Goal: Information Seeking & Learning: Find specific fact

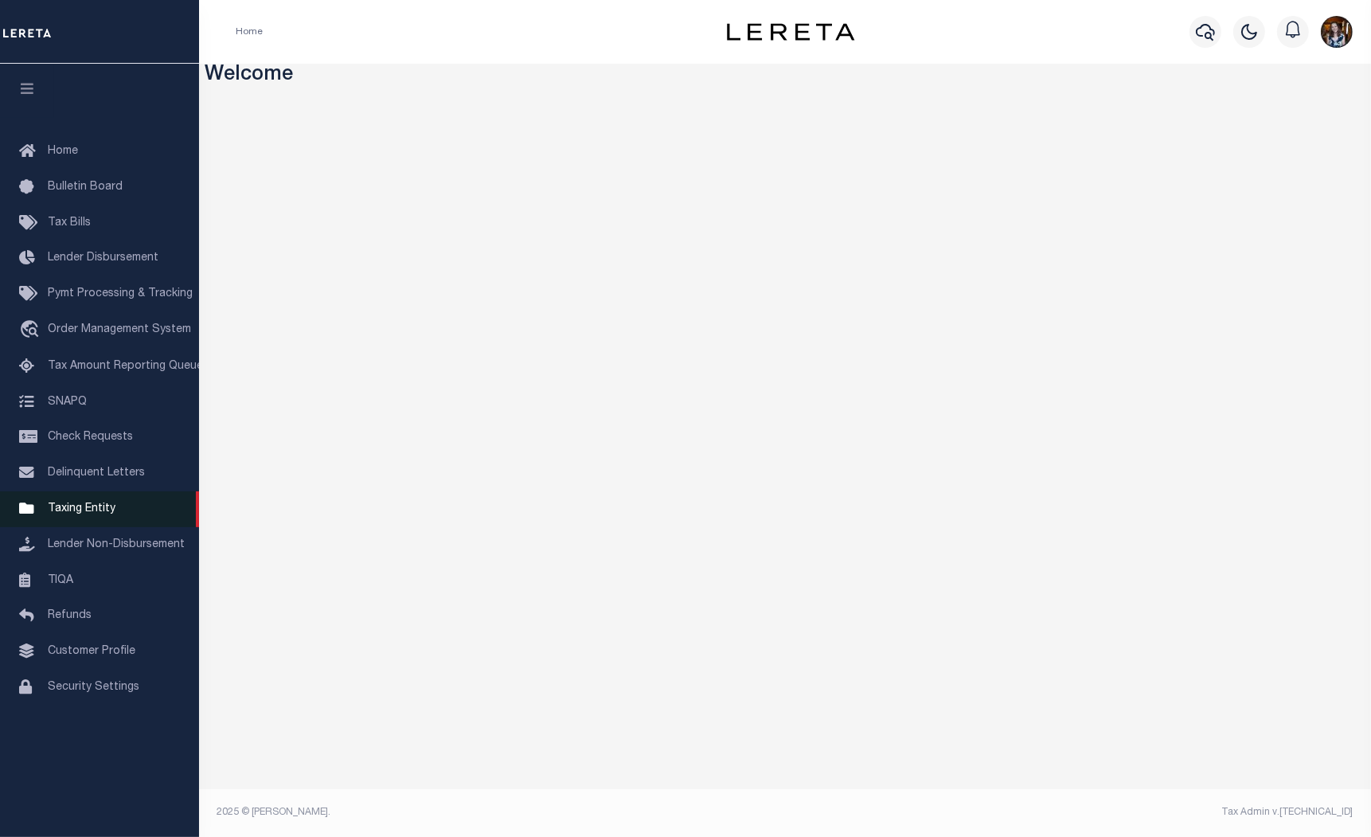
click at [65, 514] on span "Taxing Entity" at bounding box center [82, 508] width 68 height 11
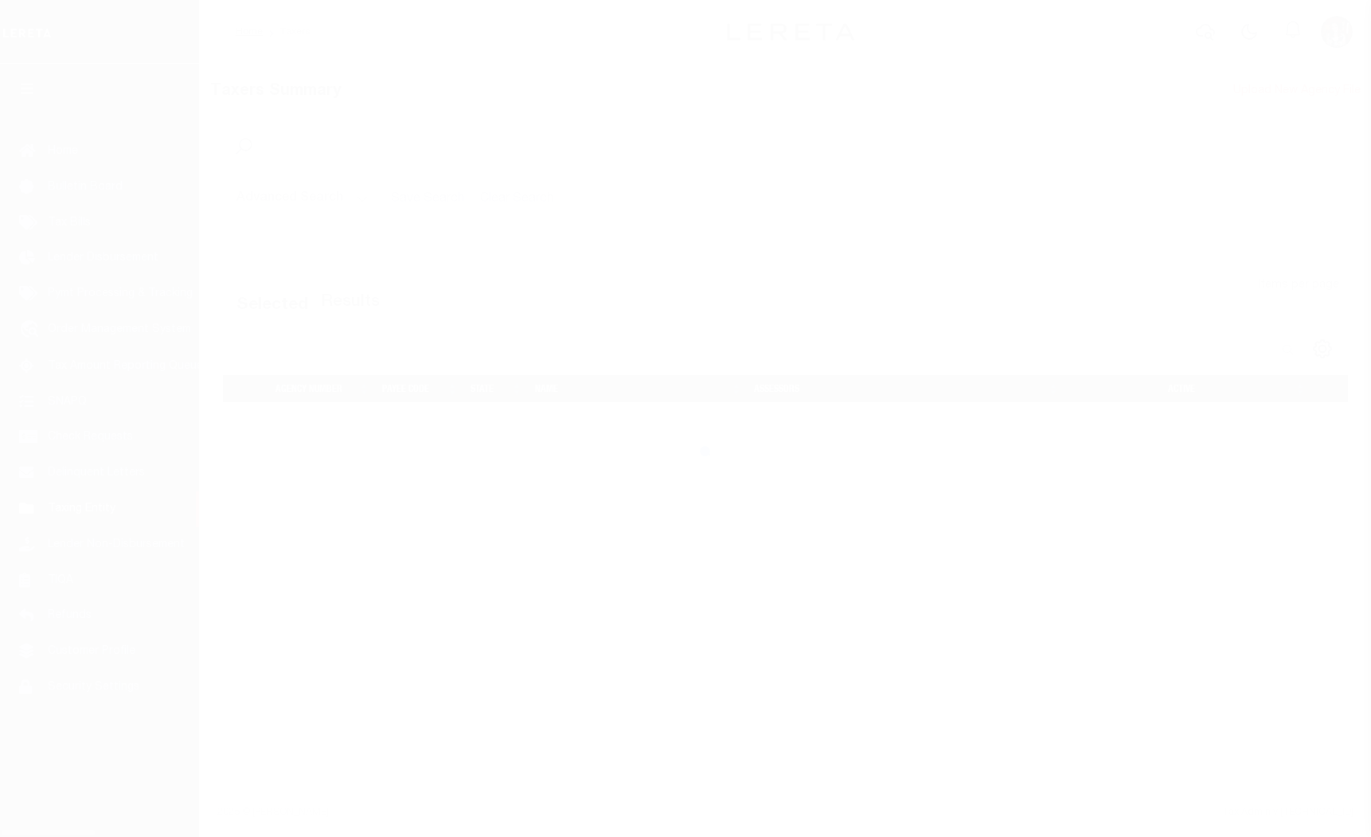
select select
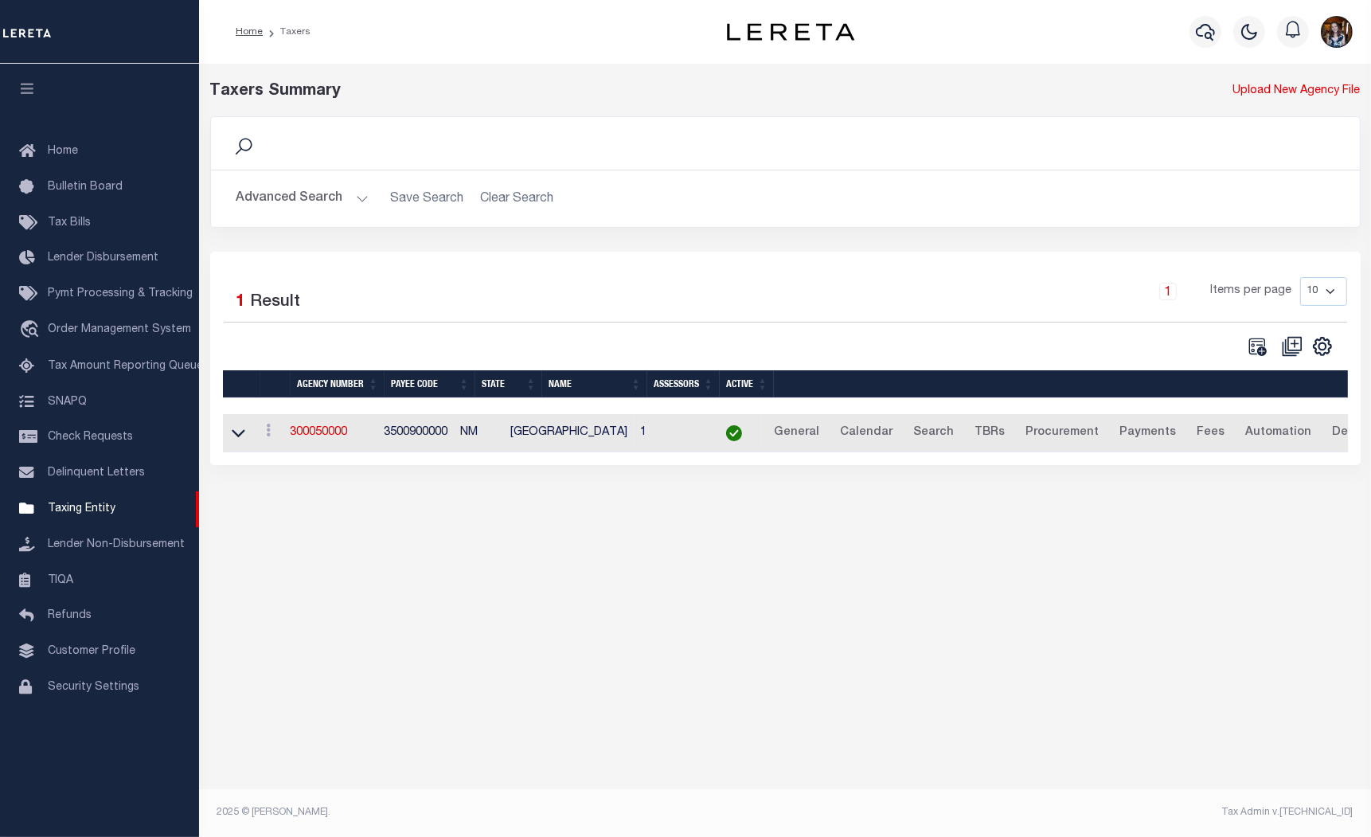
click at [275, 205] on button "Advanced Search" at bounding box center [303, 198] width 132 height 31
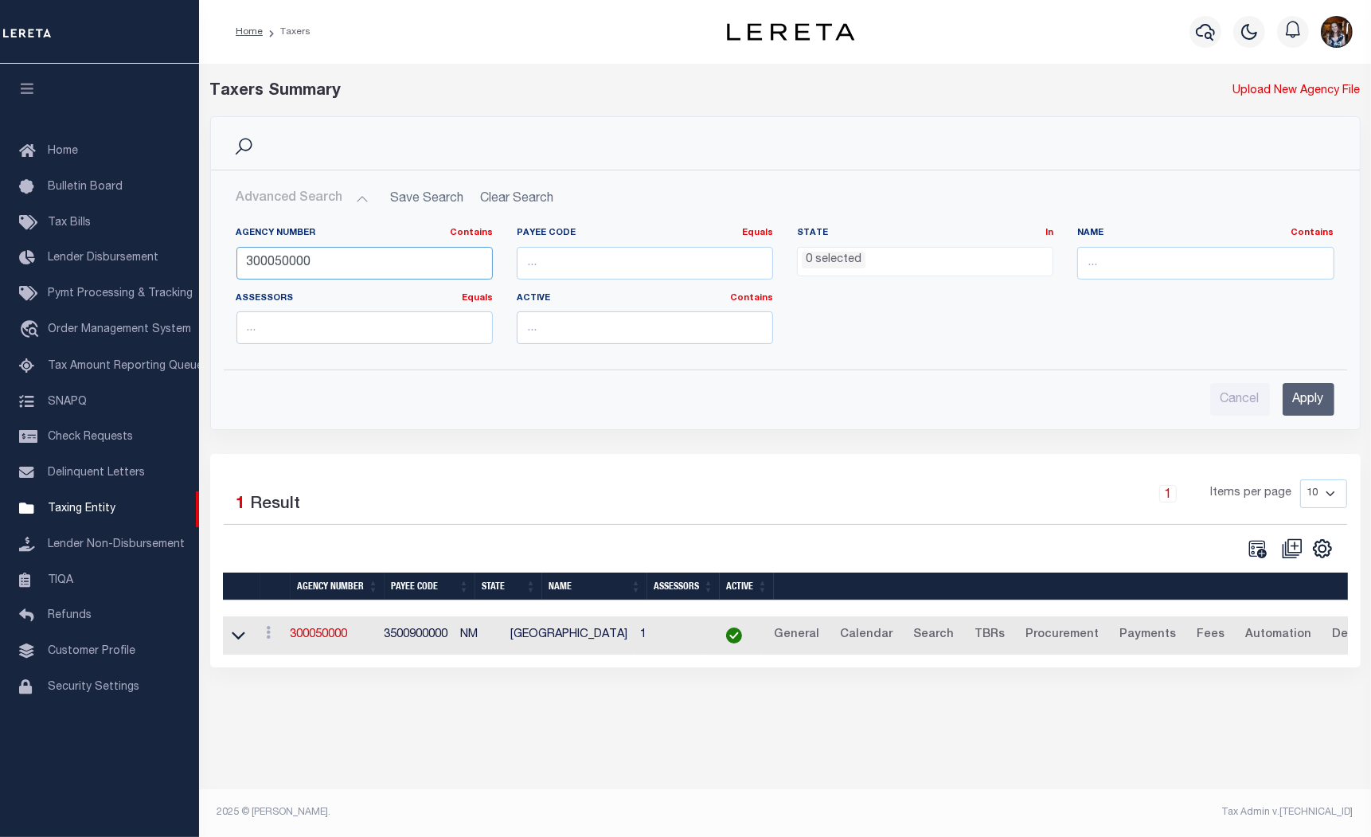
click at [289, 259] on input "300050000" at bounding box center [365, 263] width 256 height 33
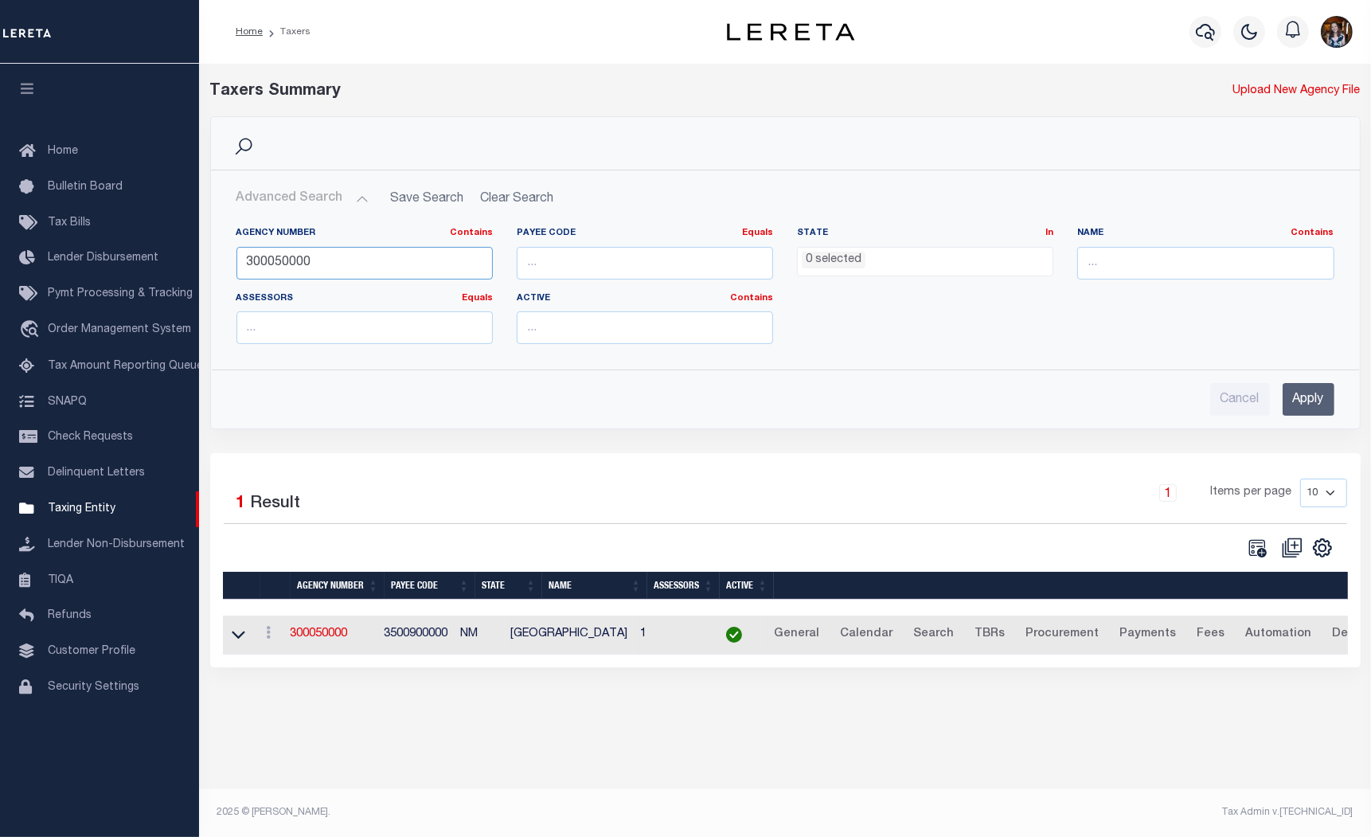
click at [289, 259] on input "300050000" at bounding box center [365, 263] width 256 height 33
type input "310150680"
click at [1304, 409] on input "Apply" at bounding box center [1309, 399] width 52 height 33
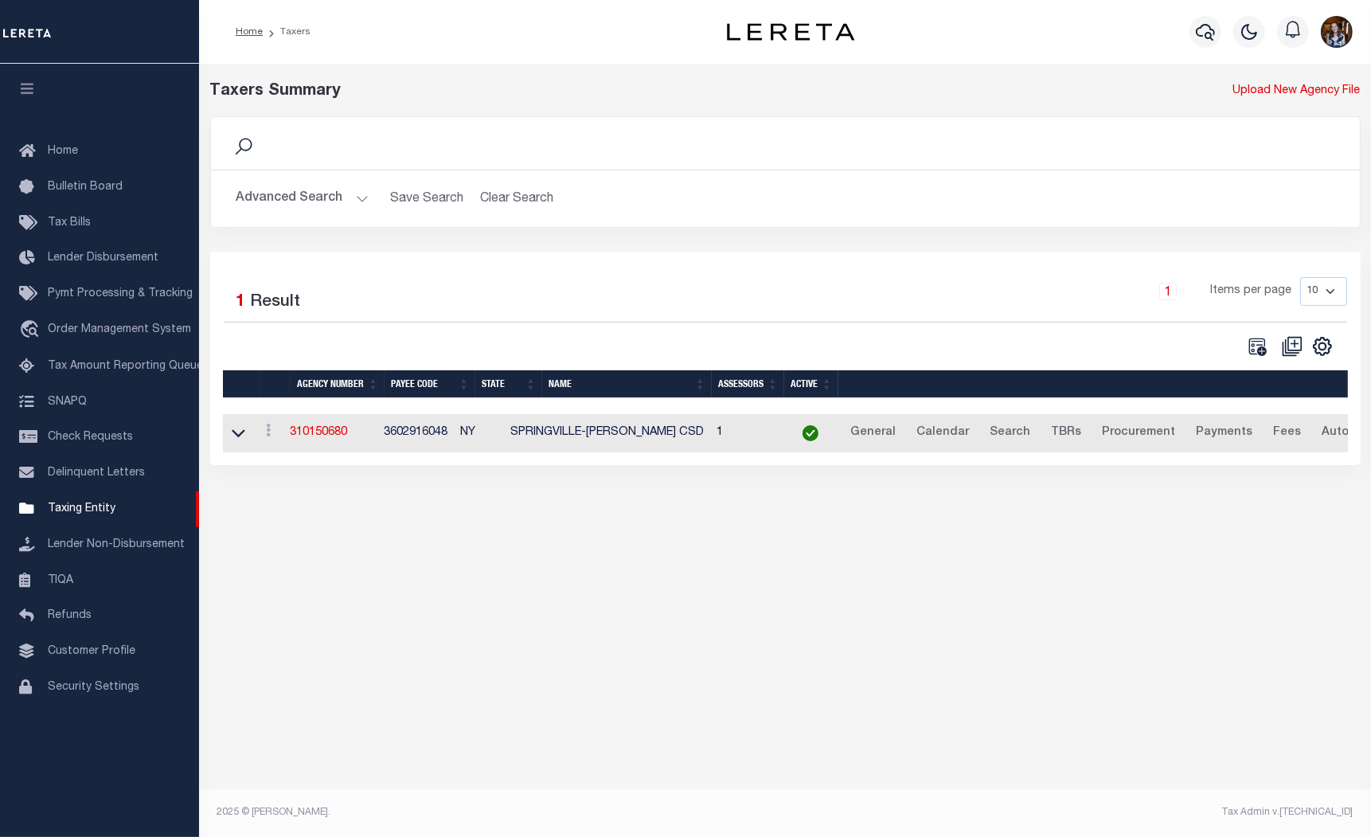
click at [664, 596] on div "Taxers Summary Upload New Agency File Search Advanced Search Save Search Clear …" at bounding box center [785, 440] width 1172 height 753
click at [333, 428] on link "310150680" at bounding box center [319, 432] width 57 height 11
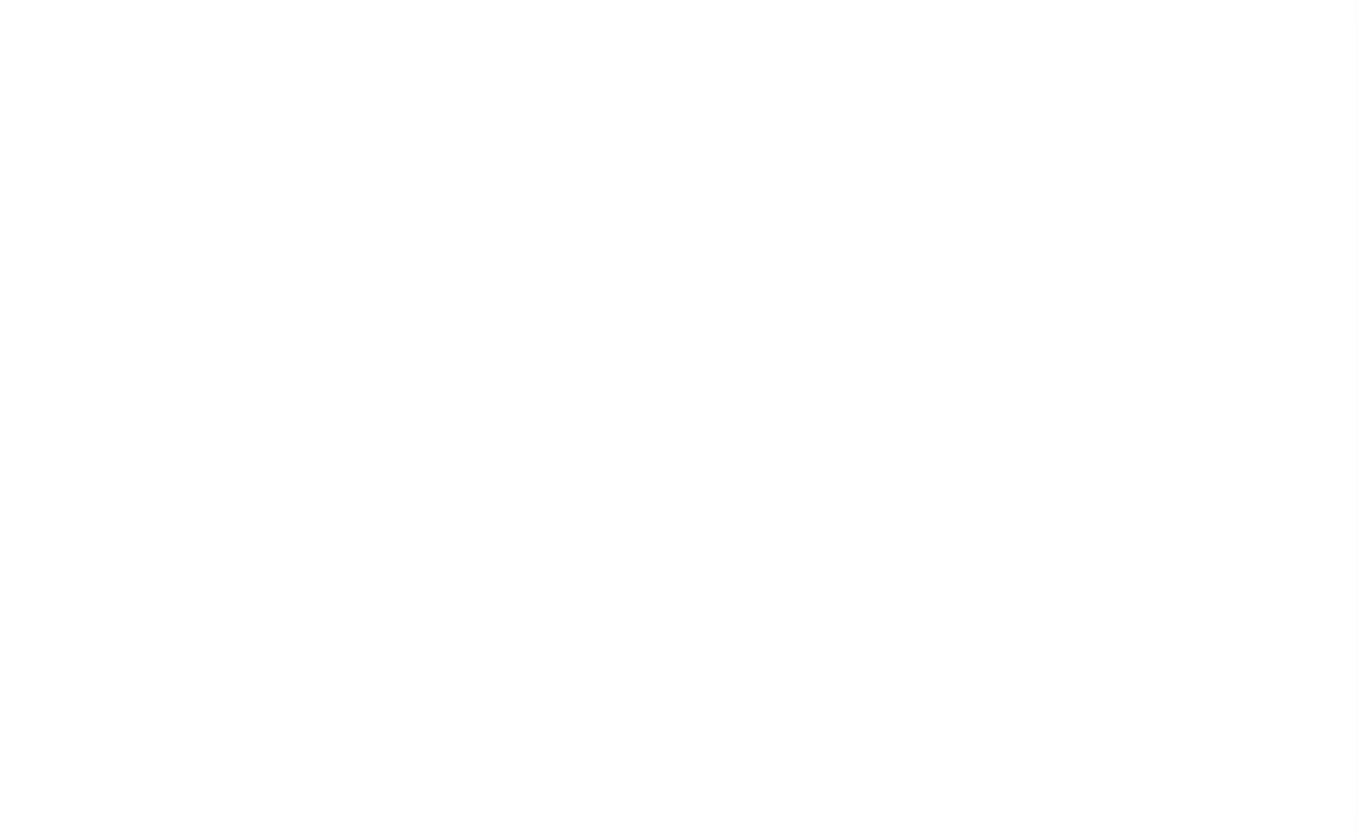
select select
checkbox input "false"
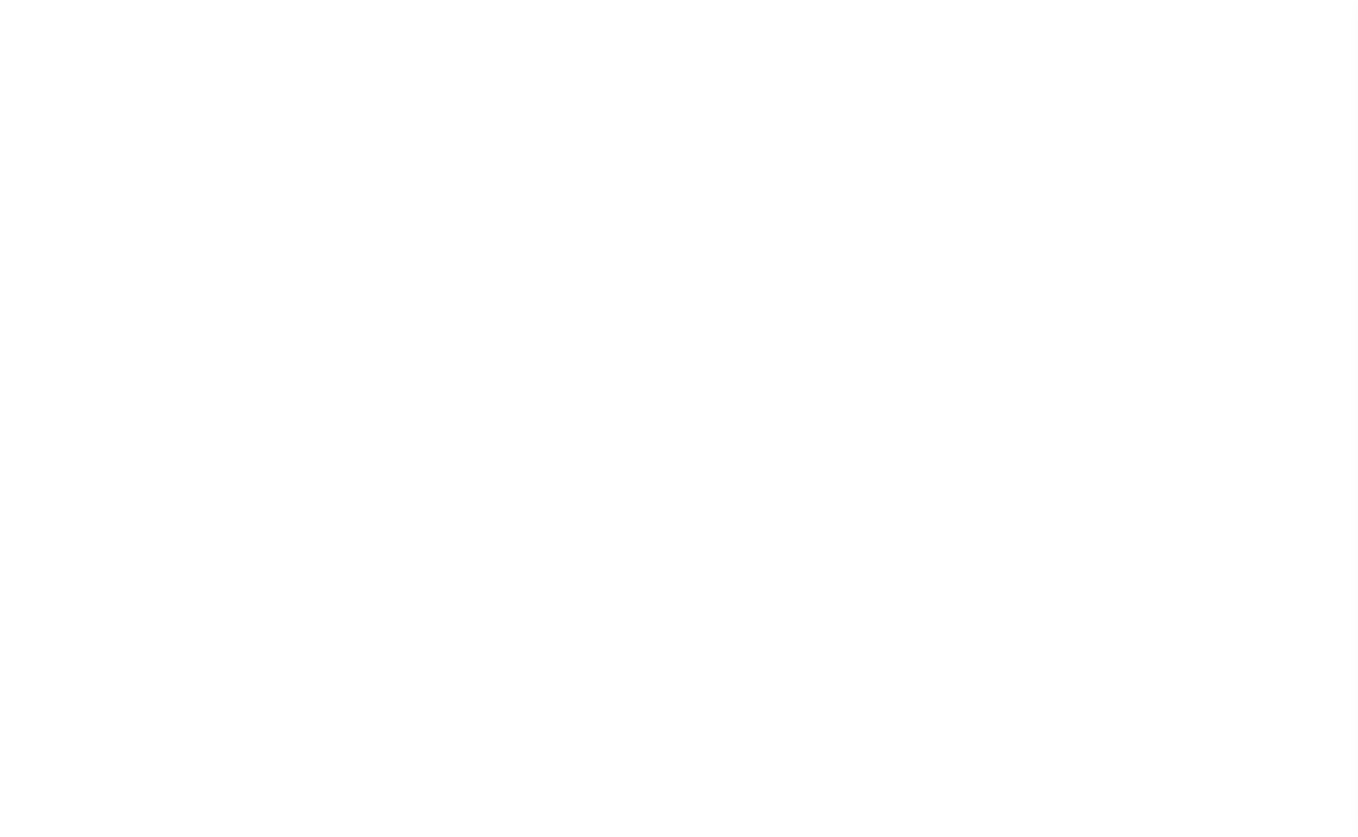
checkbox input "false"
type input "3602916048"
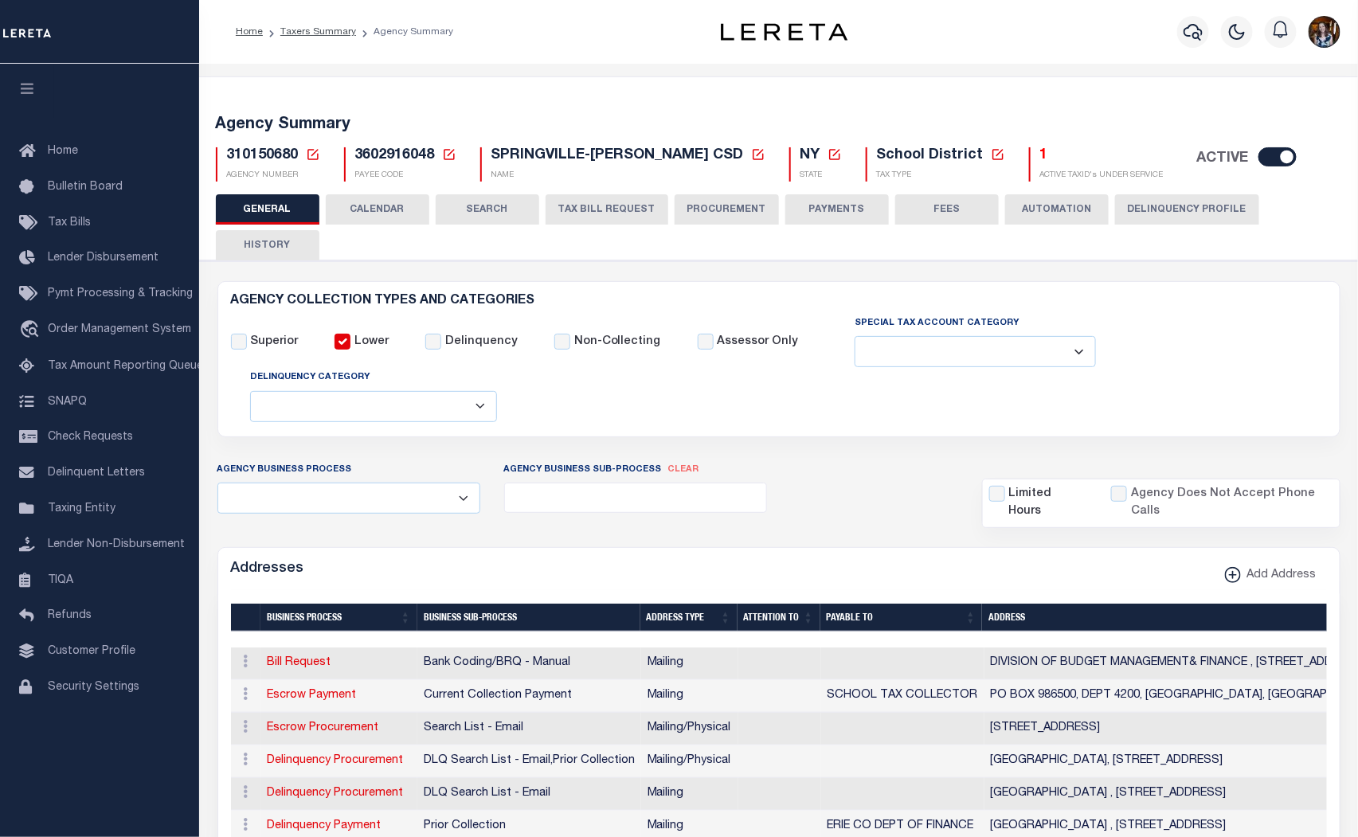
click at [1040, 154] on h5 "1" at bounding box center [1101, 156] width 123 height 18
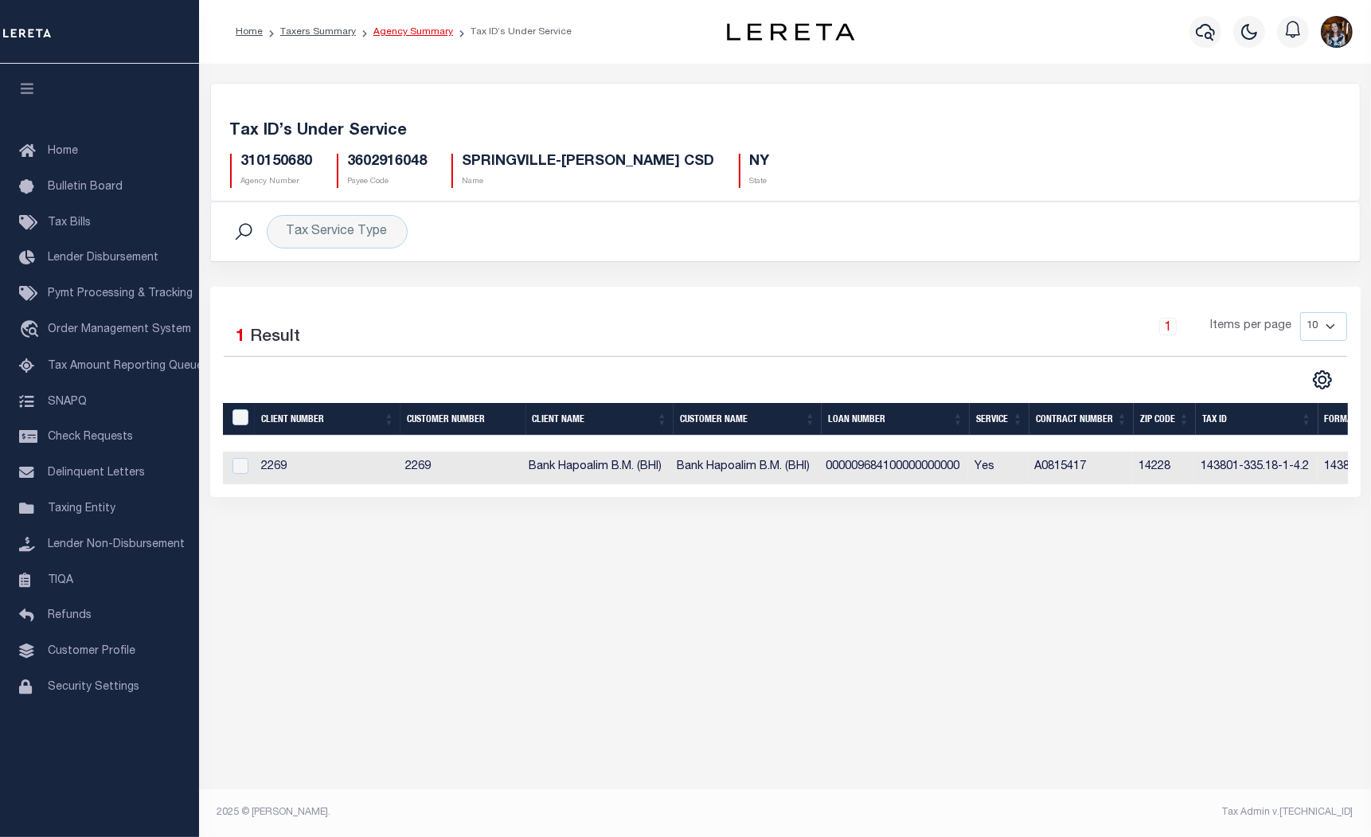
click at [390, 35] on link "Agency Summary" at bounding box center [413, 32] width 80 height 10
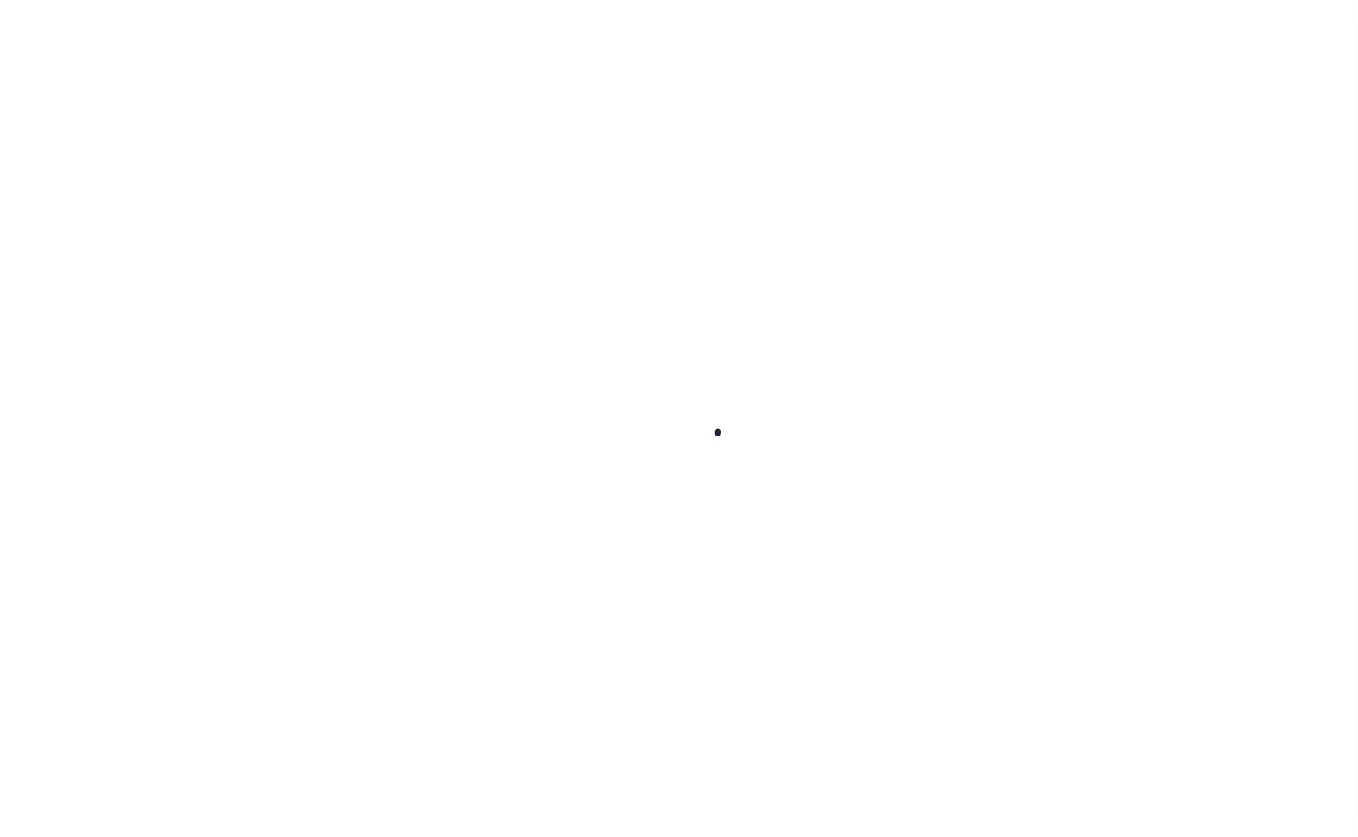
select select
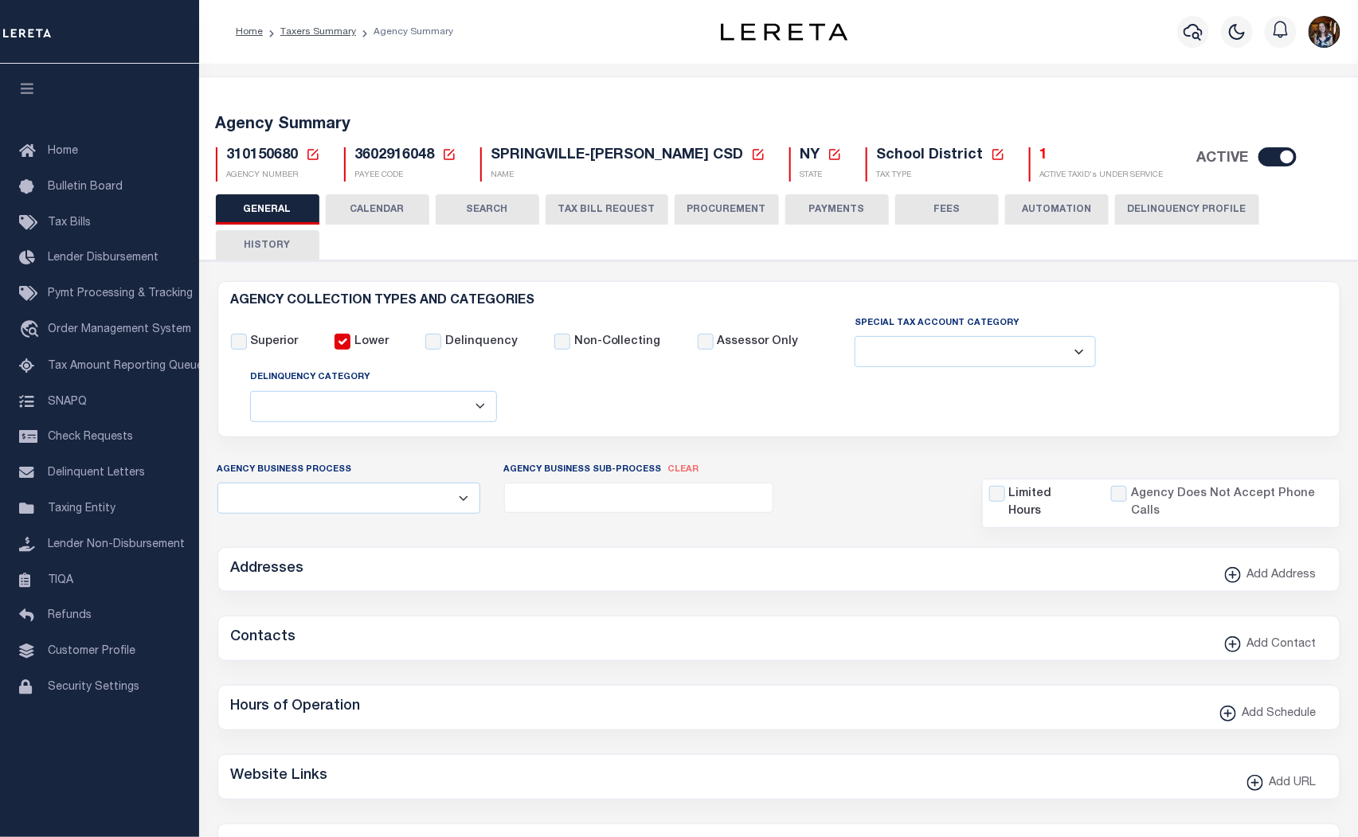
checkbox input "false"
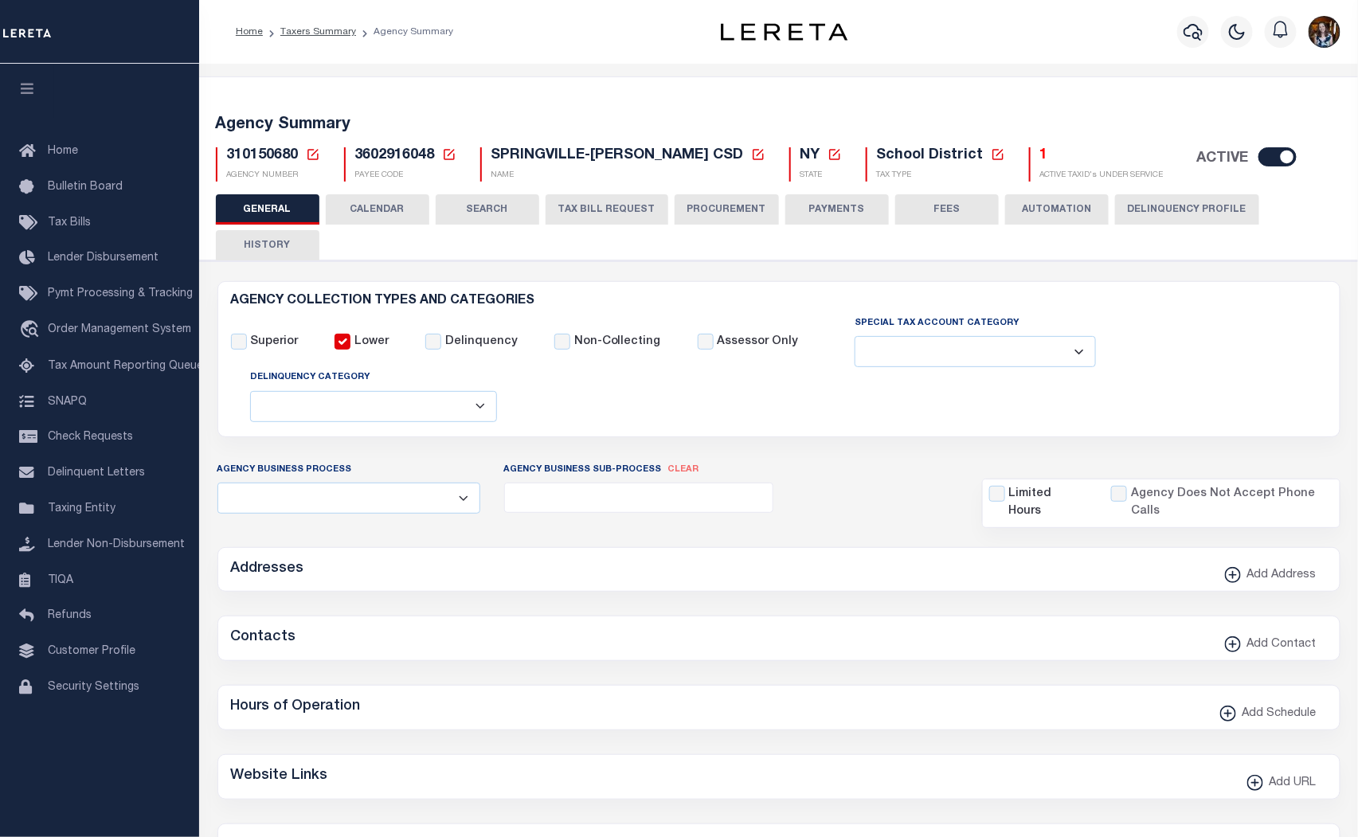
type input "3602916048"
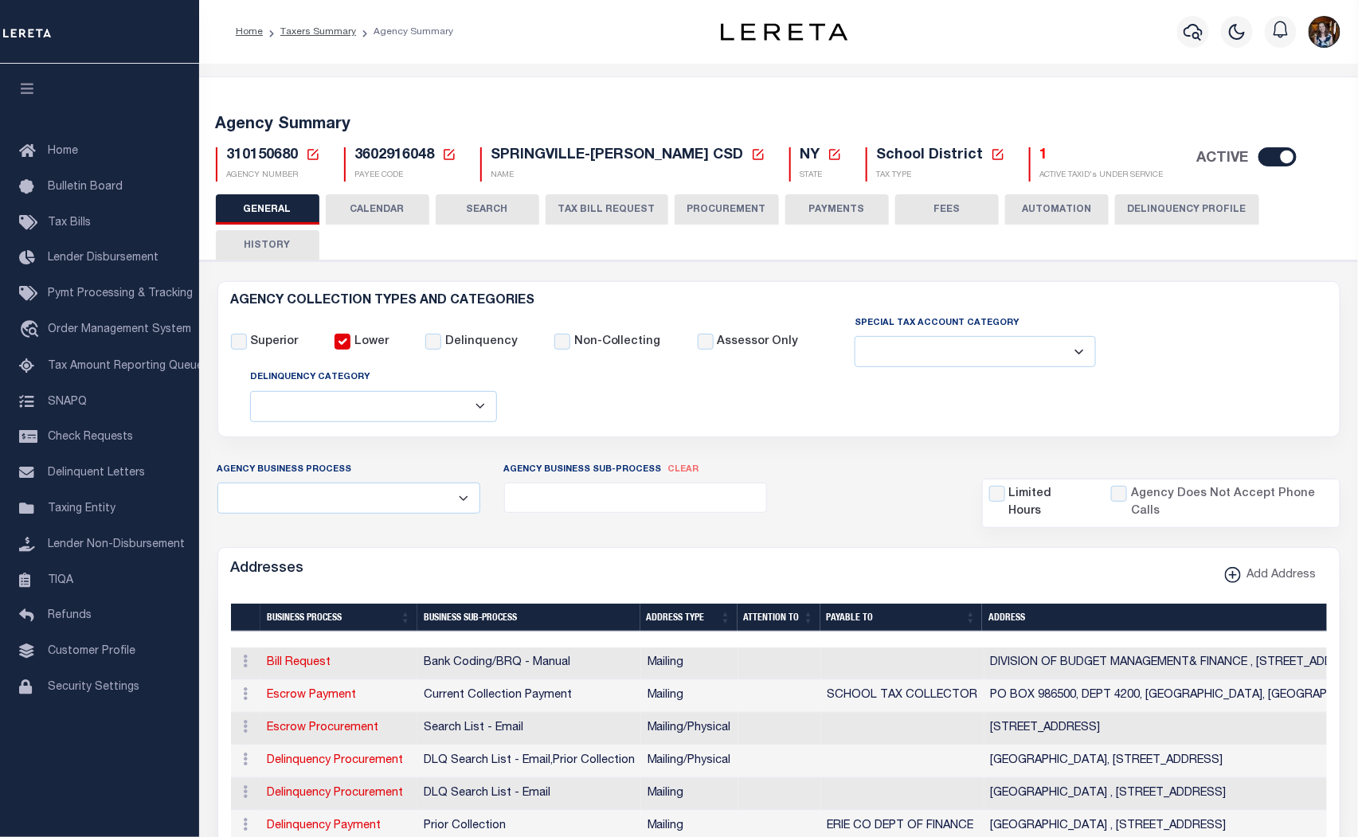
drag, startPoint x: 1333, startPoint y: 233, endPoint x: 1242, endPoint y: 252, distance: 92.9
click at [1333, 233] on div "GENERAL CALENDAR SEARCH TAX BILL REQUEST PROCUREMENT PAYMENTS" at bounding box center [779, 226] width 1126 height 65
